Goal: Communication & Community: Answer question/provide support

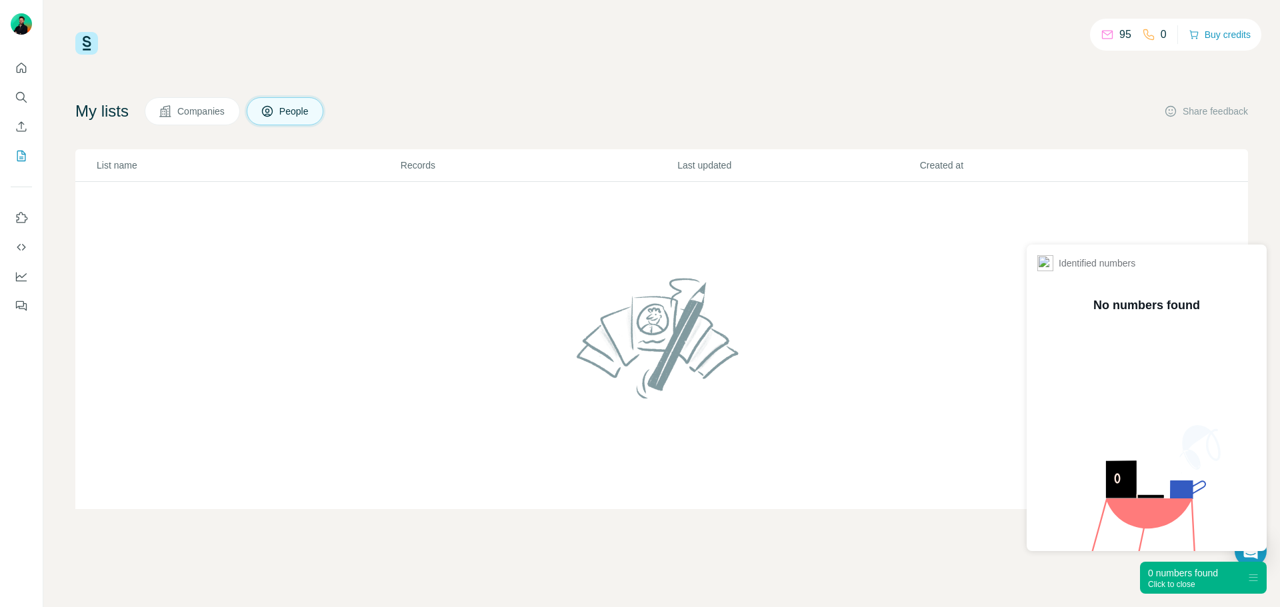
click at [940, 554] on div "95 0 Buy credits My lists Companies People Share feedback List name Records Las…" at bounding box center [661, 303] width 1237 height 607
click at [1212, 573] on div "0 numbers found" at bounding box center [1183, 573] width 70 height 13
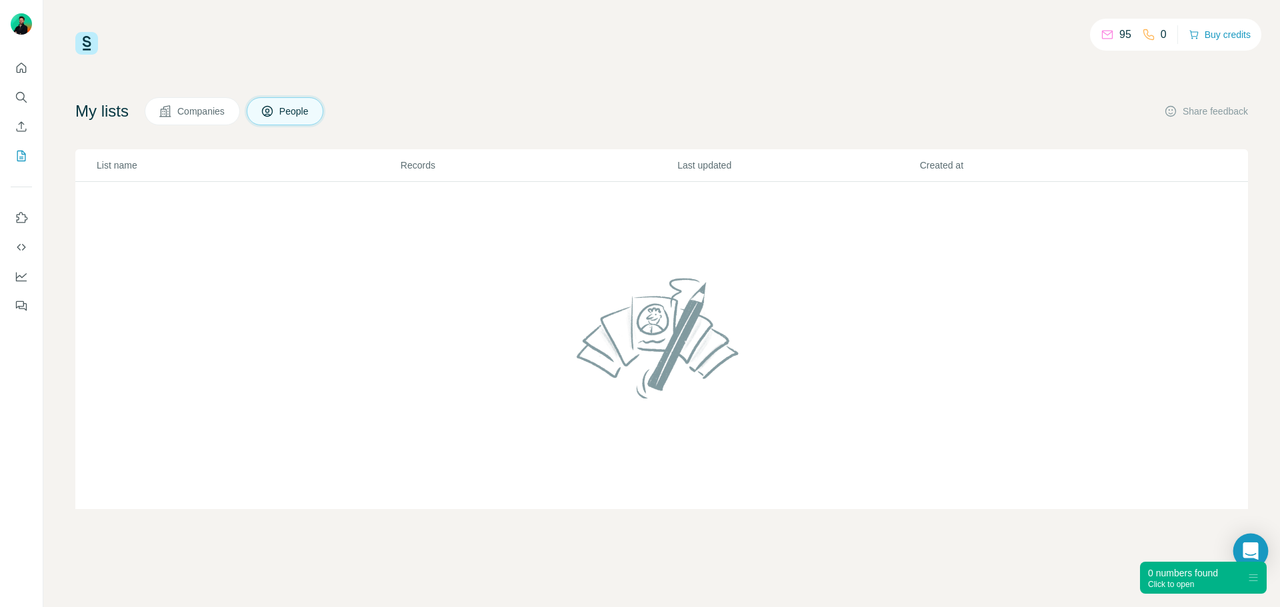
click at [1253, 544] on icon "Open Intercom Messenger" at bounding box center [1250, 551] width 15 height 17
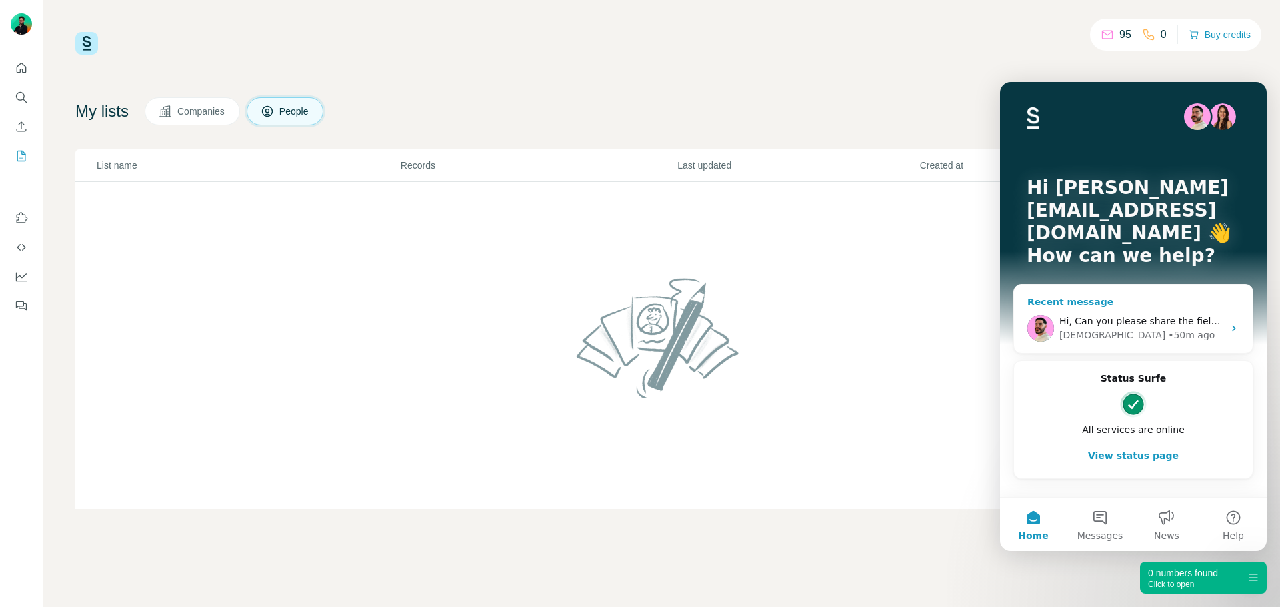
click at [1139, 316] on span "Hi, Can you please share the field type? Is this a drop down list or text field…" at bounding box center [1286, 321] width 455 height 11
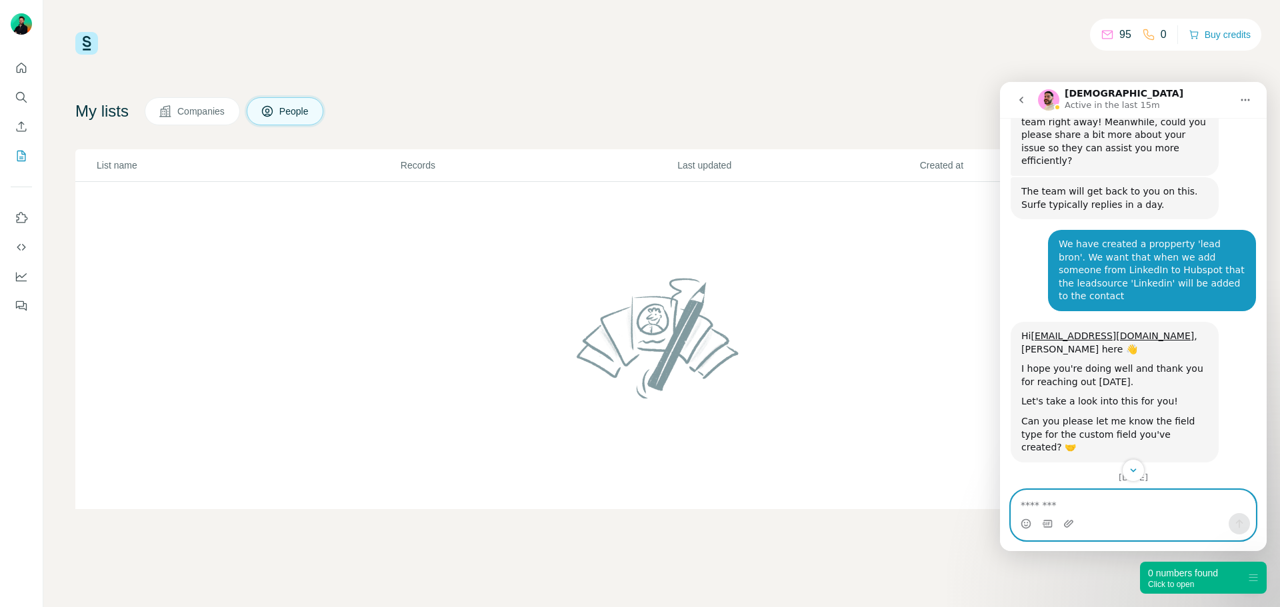
scroll to position [1023, 0]
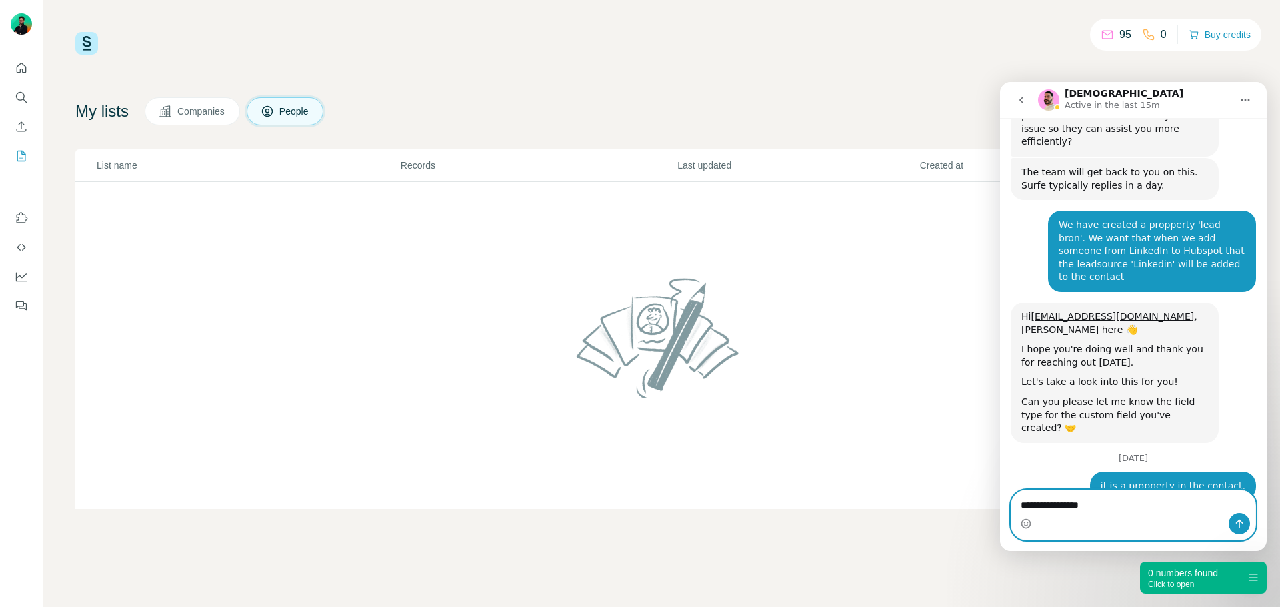
type textarea "**********"
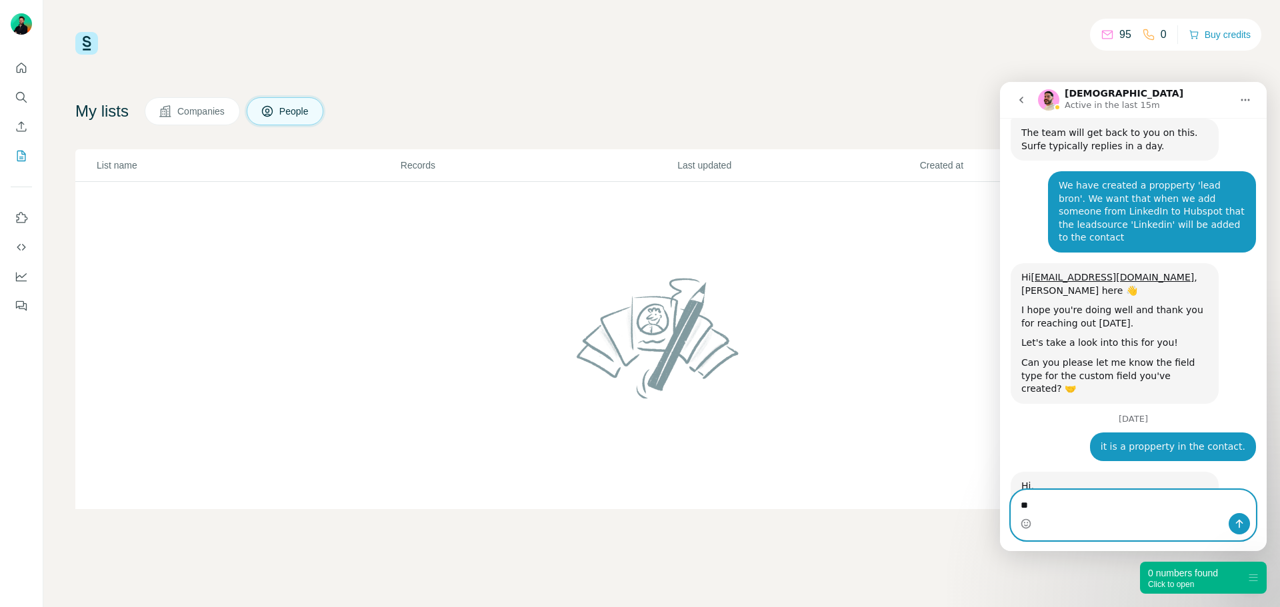
type textarea "*"
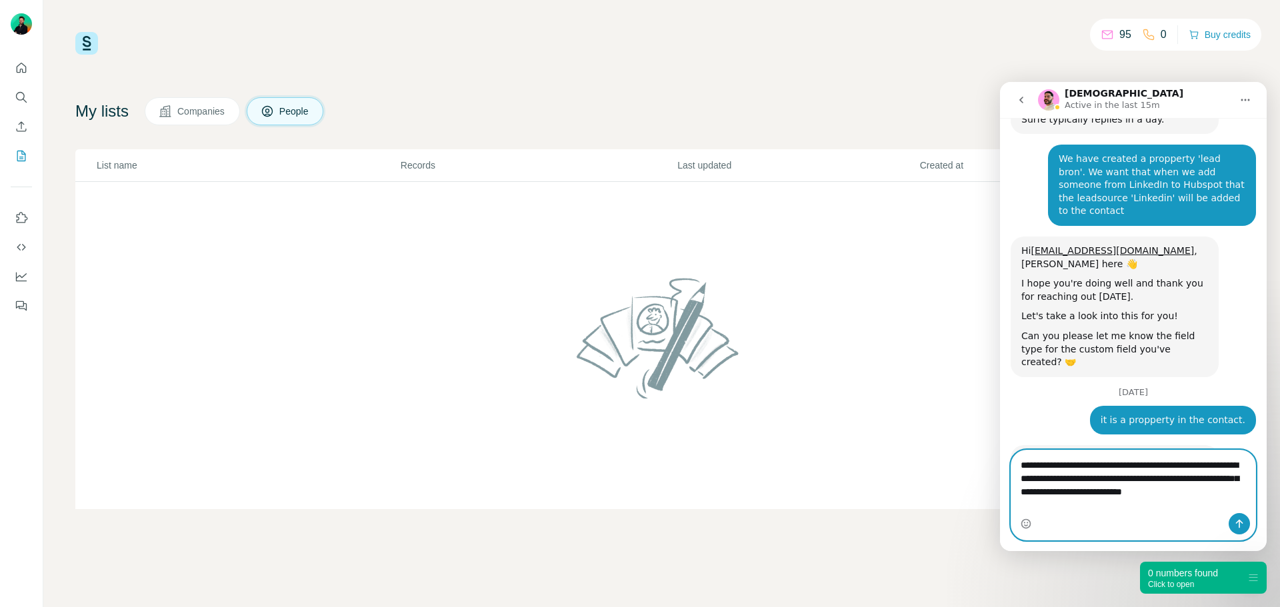
scroll to position [1102, 0]
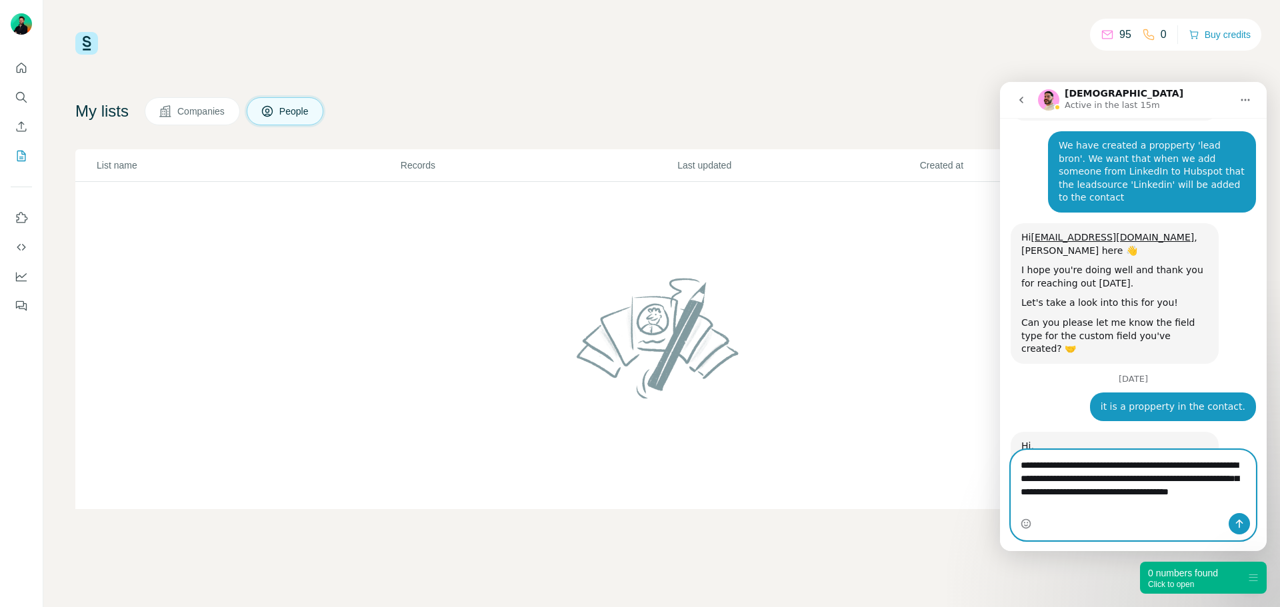
type textarea "**********"
click at [1241, 519] on icon "Send a message…" at bounding box center [1239, 524] width 11 height 11
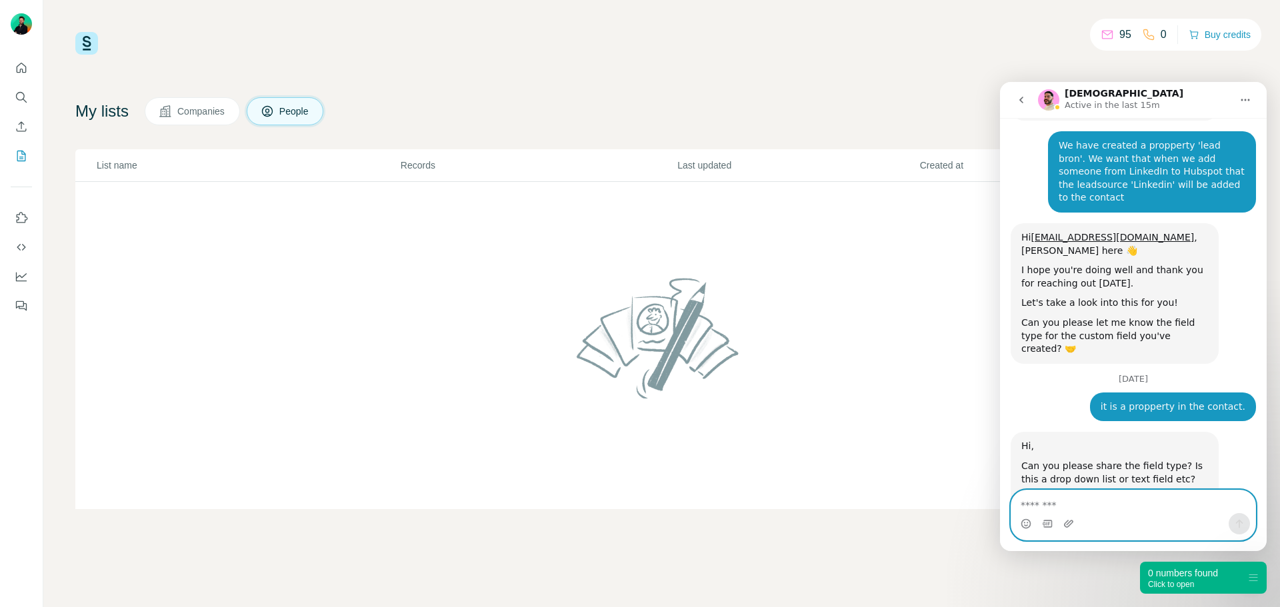
scroll to position [1145, 0]
